Goal: Information Seeking & Learning: Learn about a topic

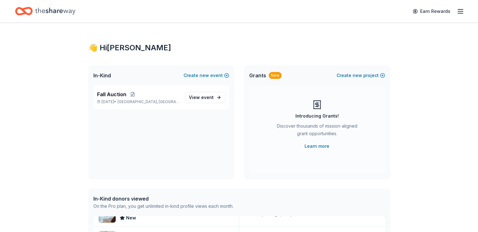
click at [457, 10] on icon "button" at bounding box center [461, 12] width 8 height 8
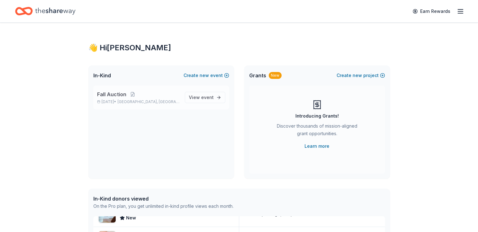
click at [113, 93] on span "Fall Auction" at bounding box center [111, 95] width 29 height 8
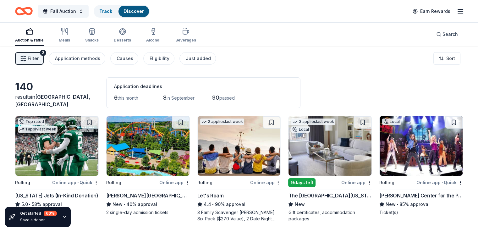
click at [33, 33] on icon "button" at bounding box center [30, 32] width 8 height 8
click at [46, 53] on div "2" at bounding box center [43, 53] width 6 height 6
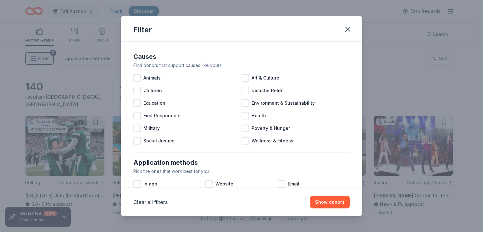
click at [52, 54] on div "Filter Causes Find donors that support causes like yours. Animals Art & Culture…" at bounding box center [241, 116] width 483 height 232
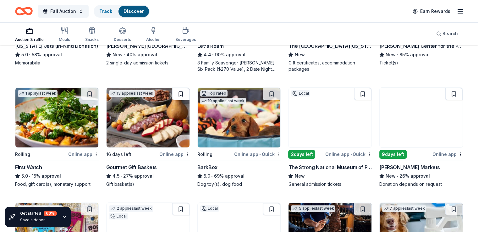
scroll to position [189, 0]
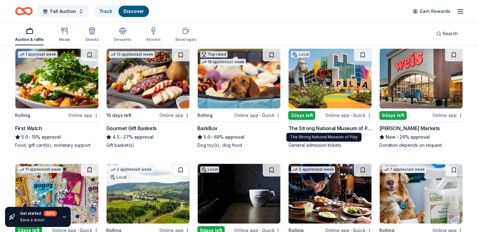
click at [347, 125] on div "The Strong National Museum of Play" at bounding box center [330, 129] width 84 height 8
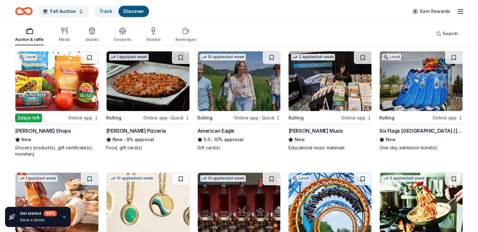
scroll to position [555, 0]
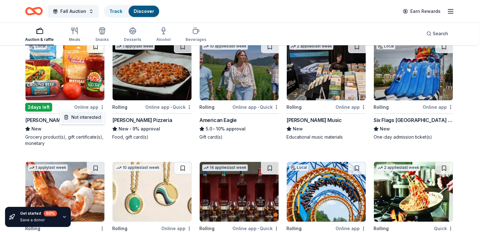
click at [92, 114] on div "Not interested" at bounding box center [82, 117] width 42 height 11
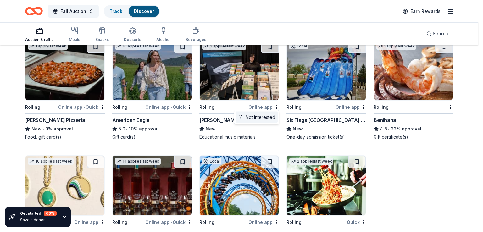
click at [264, 119] on div "Not interested" at bounding box center [257, 117] width 42 height 11
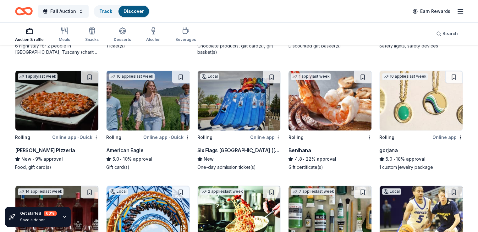
scroll to position [523, 0]
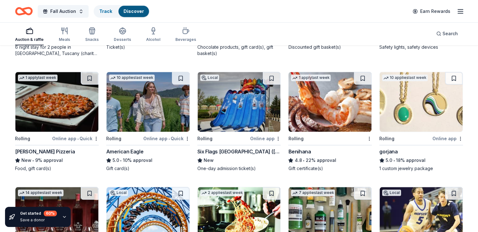
click at [392, 99] on img at bounding box center [421, 102] width 83 height 60
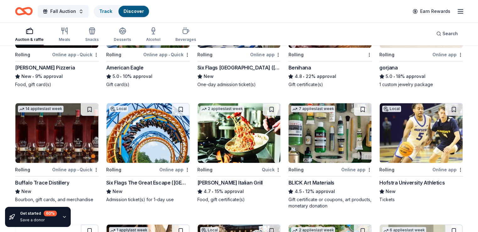
scroll to position [618, 0]
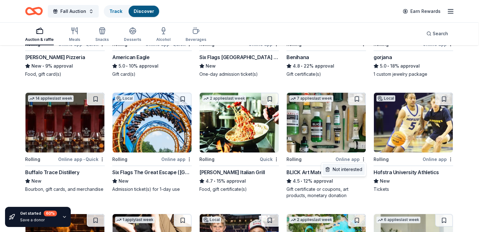
click at [345, 169] on div "Not interested" at bounding box center [344, 169] width 42 height 11
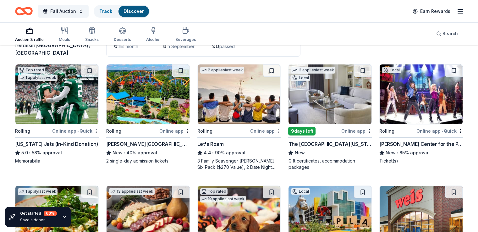
scroll to position [0, 0]
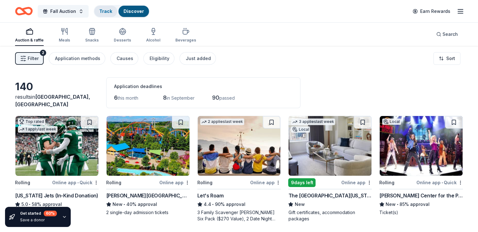
click at [112, 8] on link "Track" at bounding box center [105, 10] width 13 height 5
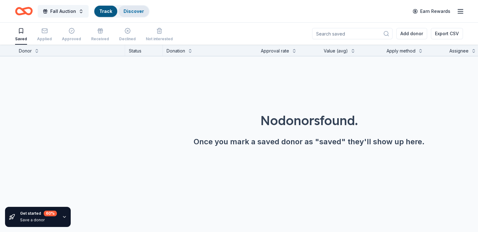
click at [144, 9] on link "Discover" at bounding box center [134, 10] width 20 height 5
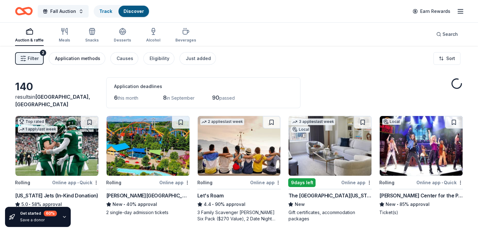
click at [94, 57] on div "Application methods" at bounding box center [77, 59] width 45 height 8
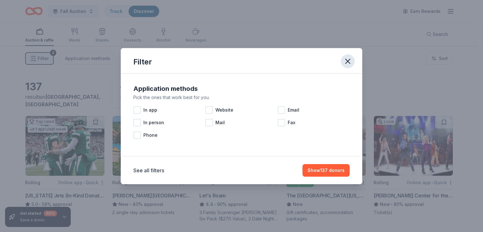
click at [347, 62] on icon "button" at bounding box center [348, 61] width 4 height 4
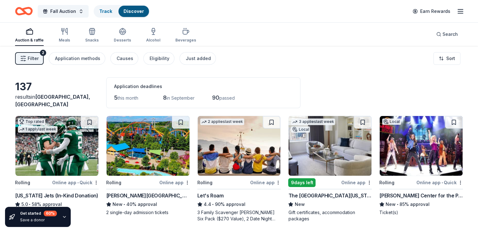
click at [181, 59] on div "Filter 2 Application methods Causes Eligibility Just added" at bounding box center [115, 58] width 201 height 13
click at [196, 56] on div "Just added" at bounding box center [198, 59] width 25 height 8
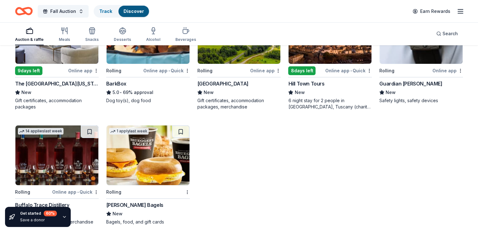
scroll to position [117, 0]
